Goal: Navigation & Orientation: Find specific page/section

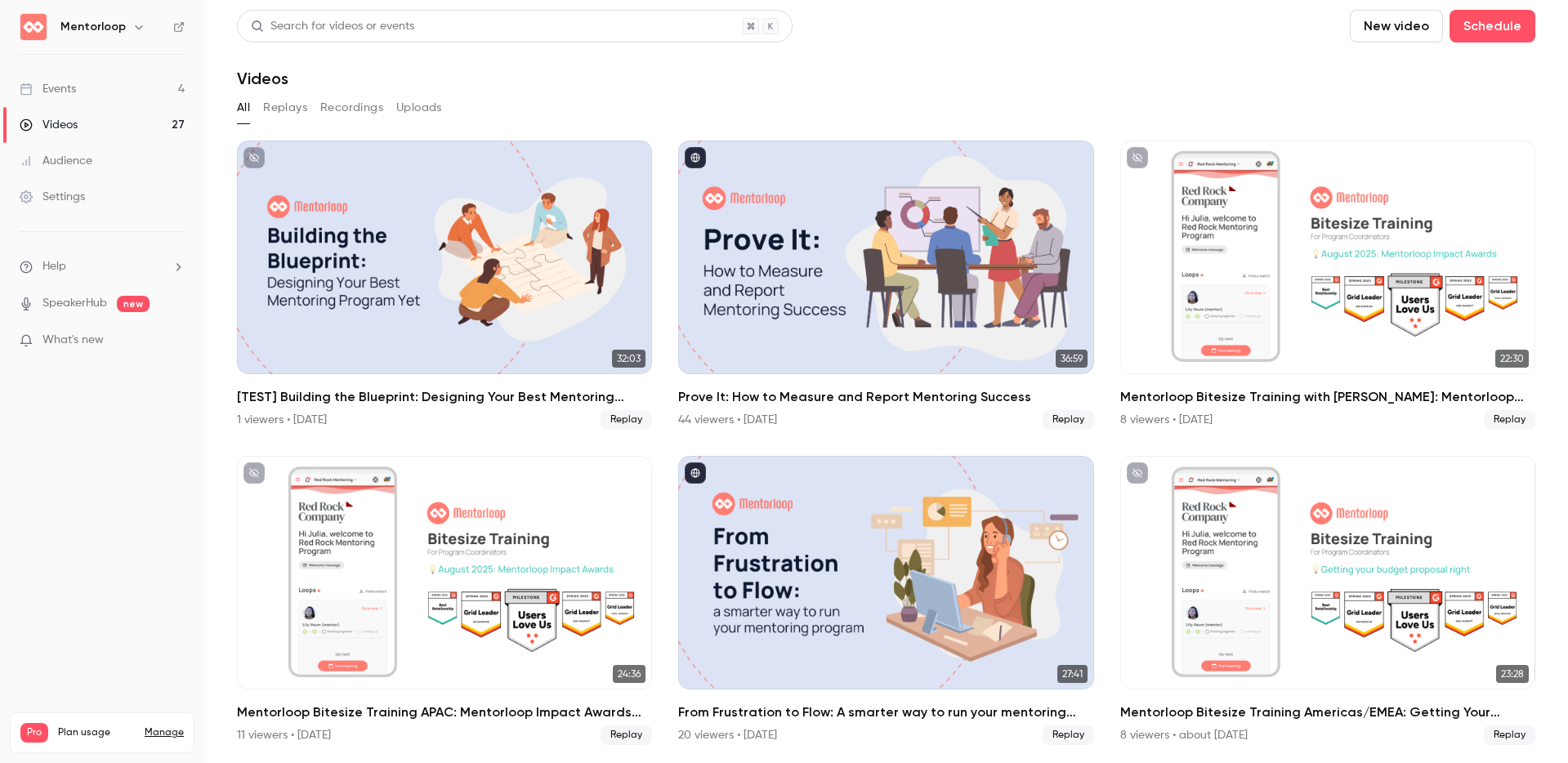
click at [117, 81] on link "Events 4" at bounding box center [102, 88] width 204 height 36
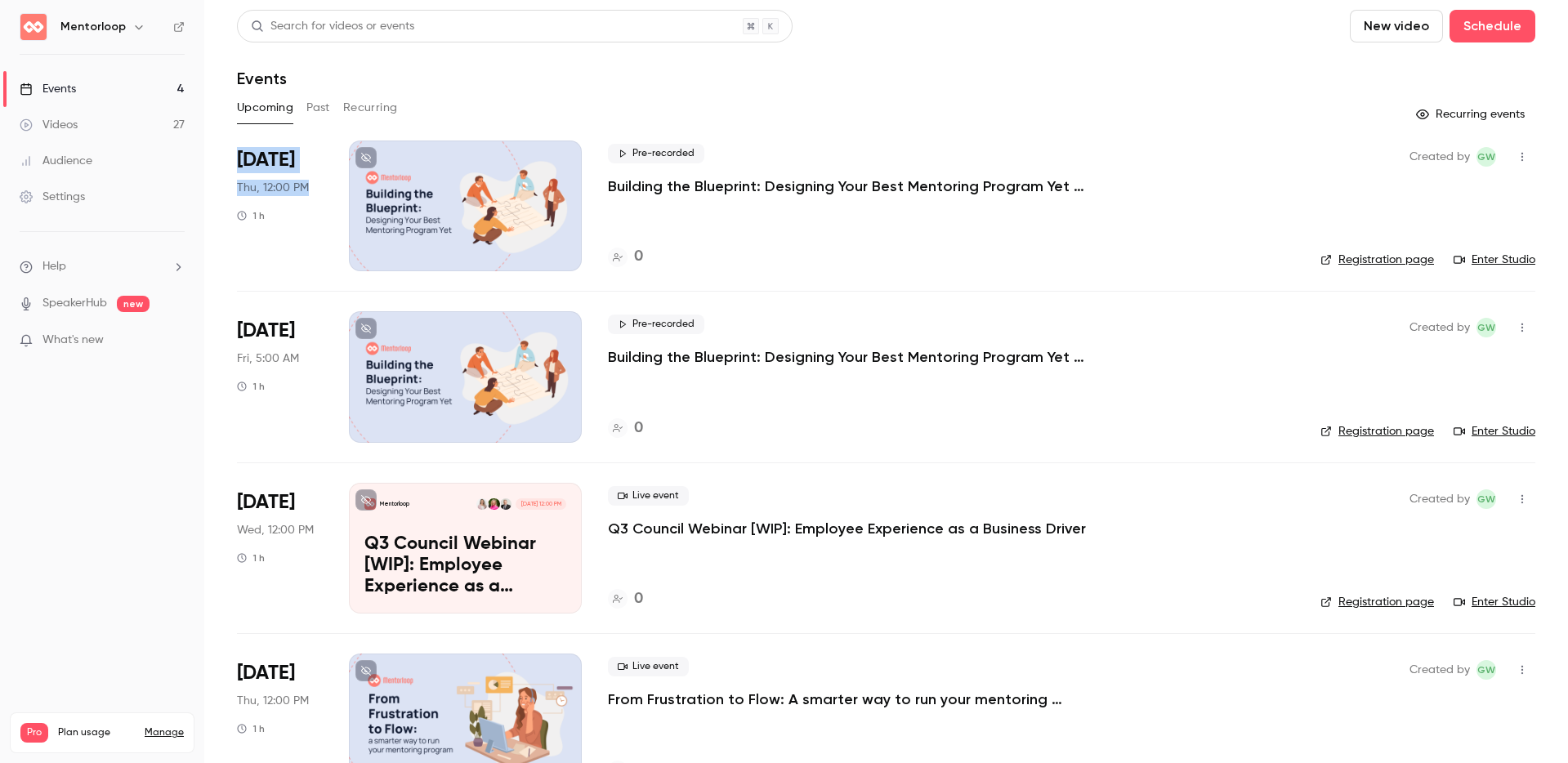
drag, startPoint x: 311, startPoint y: 188, endPoint x: 227, endPoint y: 157, distance: 89.5
click at [227, 157] on main "Search for videos or events New video Schedule Events Upcoming Past Recurring R…" at bounding box center [886, 382] width 1364 height 763
copy div "[DATE] Thu, 12:00 PM"
